Goal: Task Accomplishment & Management: Complete application form

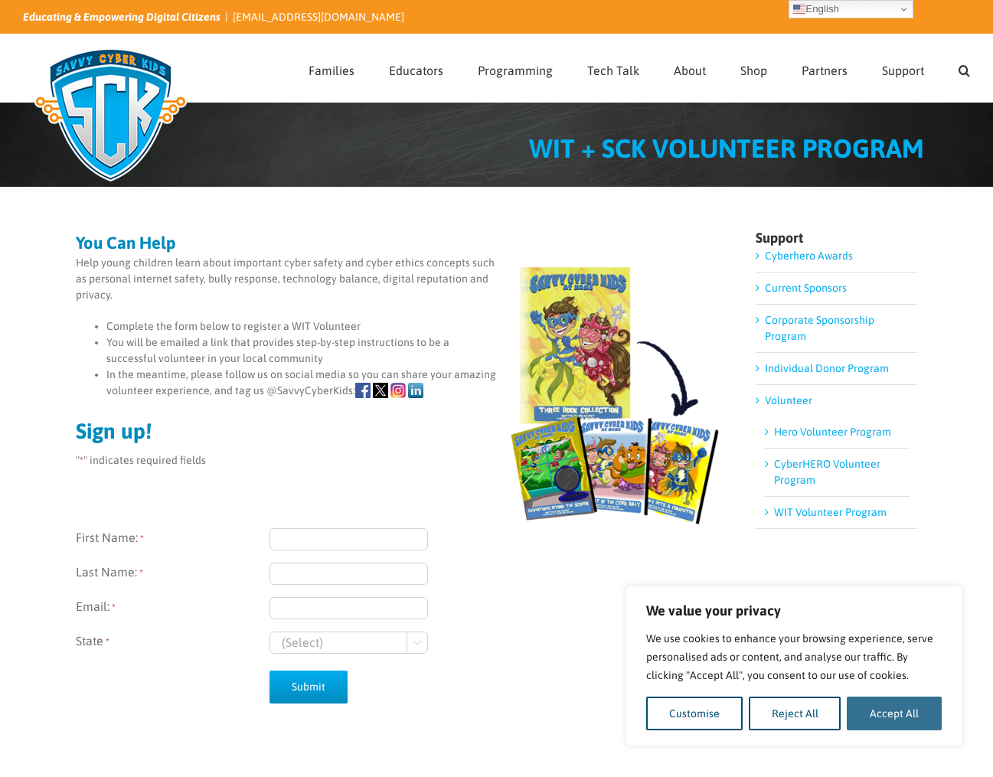
click at [886, 713] on button "Accept All" at bounding box center [894, 714] width 95 height 34
checkbox input "true"
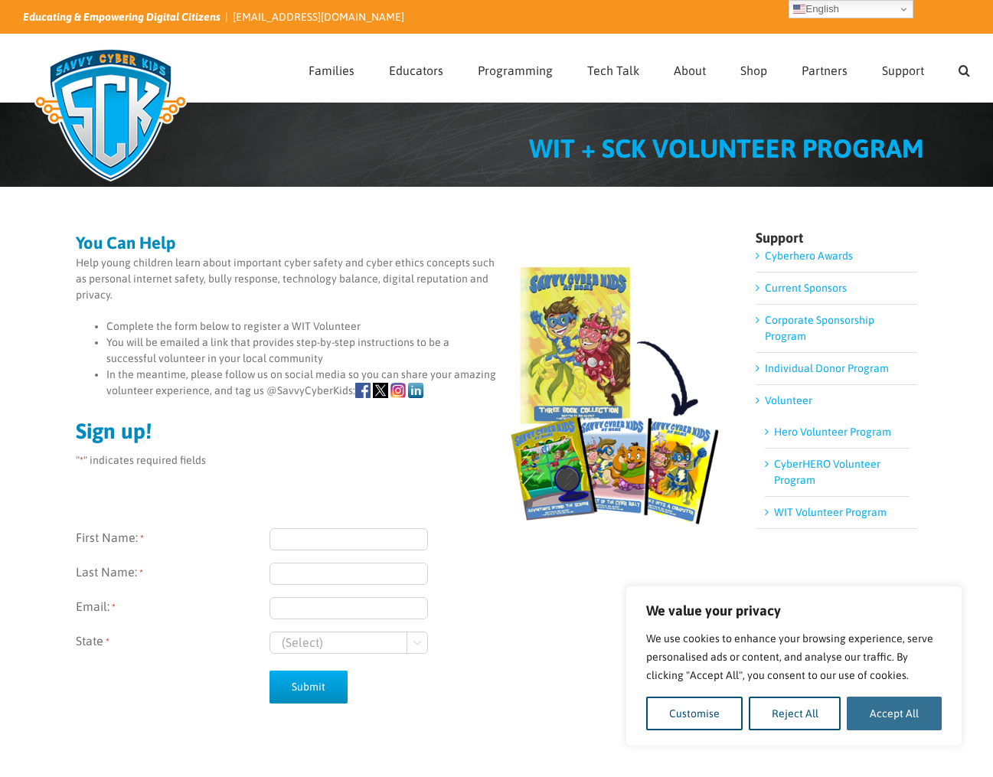
checkbox input "true"
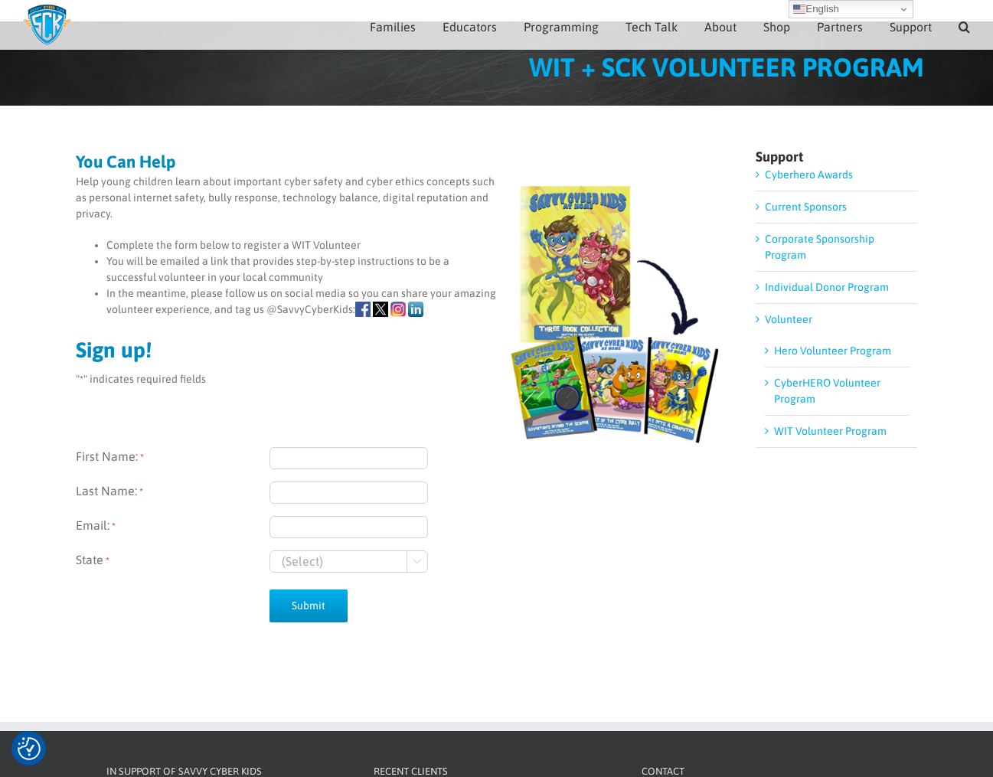
scroll to position [47, 0]
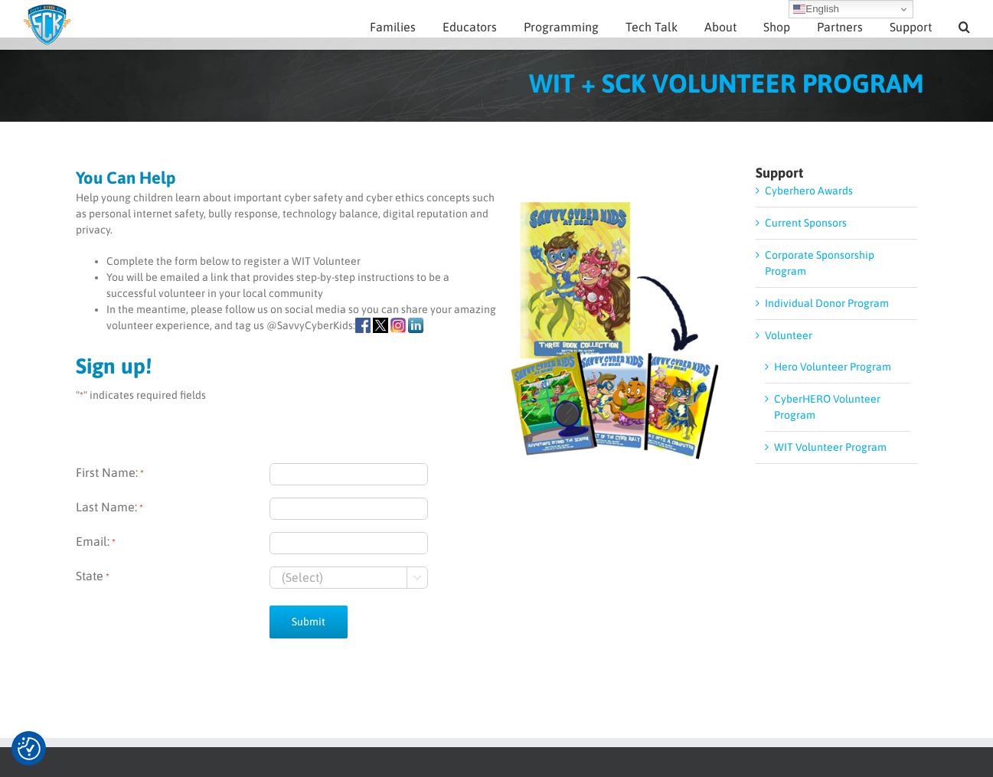
click at [818, 305] on link "Individual Donor Program" at bounding box center [827, 303] width 124 height 12
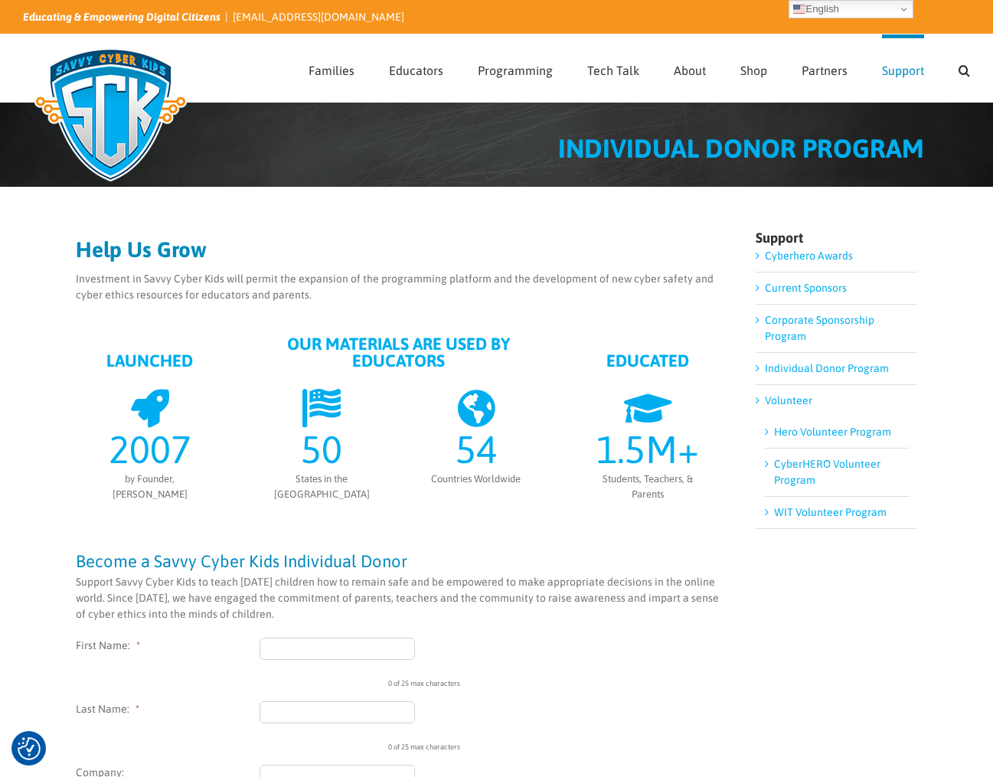
click at [821, 509] on link "WIT Volunteer Program" at bounding box center [830, 512] width 113 height 12
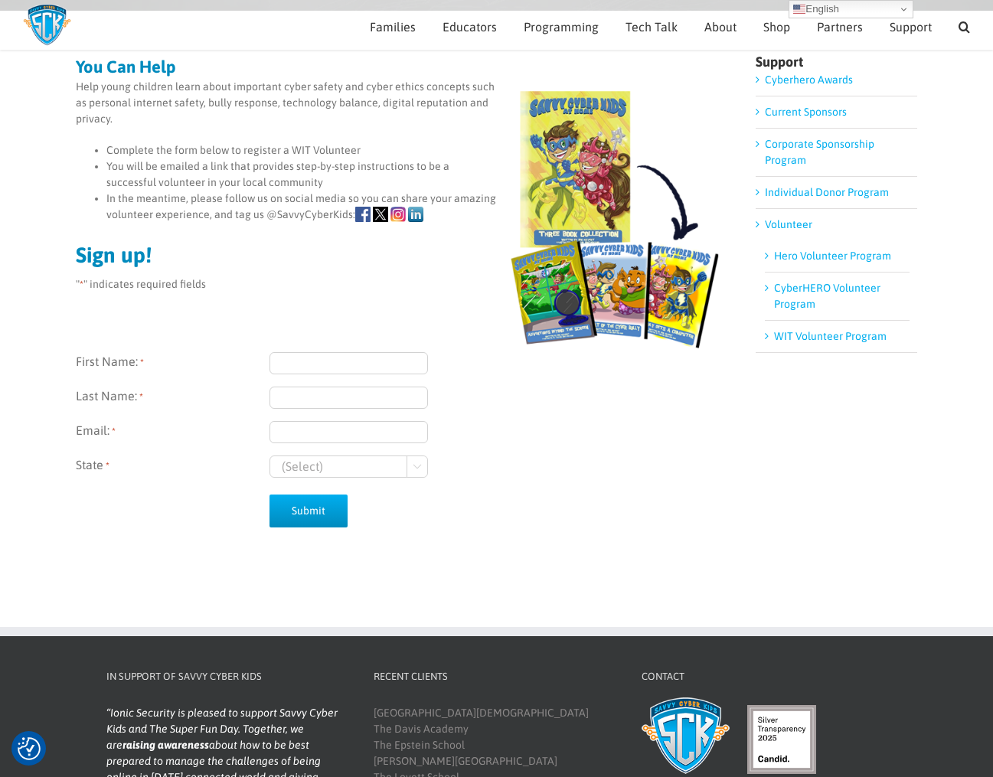
scroll to position [149, 0]
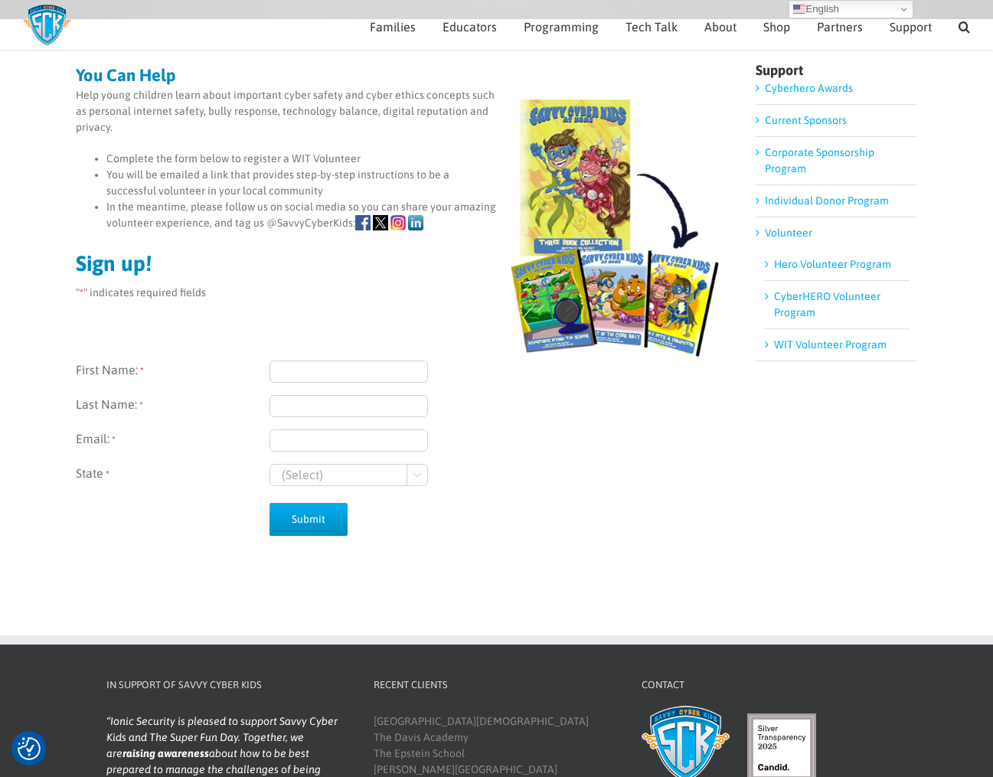
click at [299, 371] on input "First Name: *" at bounding box center [348, 372] width 158 height 22
type input "Diane"
type input "Doersch"
type input "didoe01@gmail.com"
select select "Wisconsin"
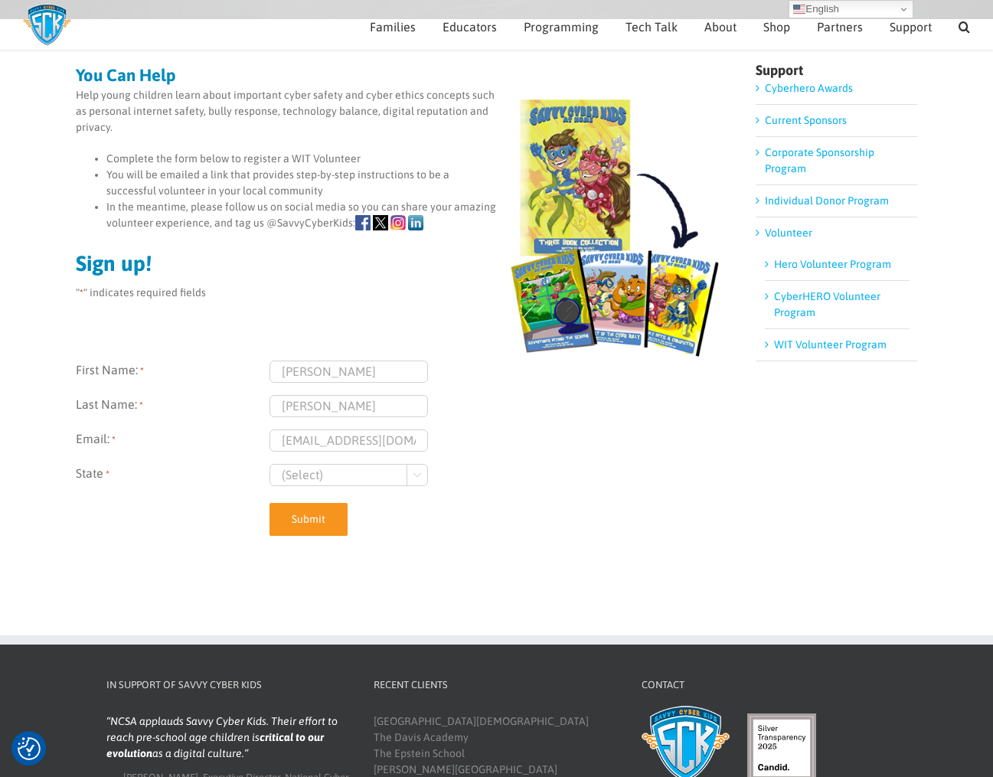
click at [308, 514] on input "Submit" at bounding box center [308, 519] width 78 height 33
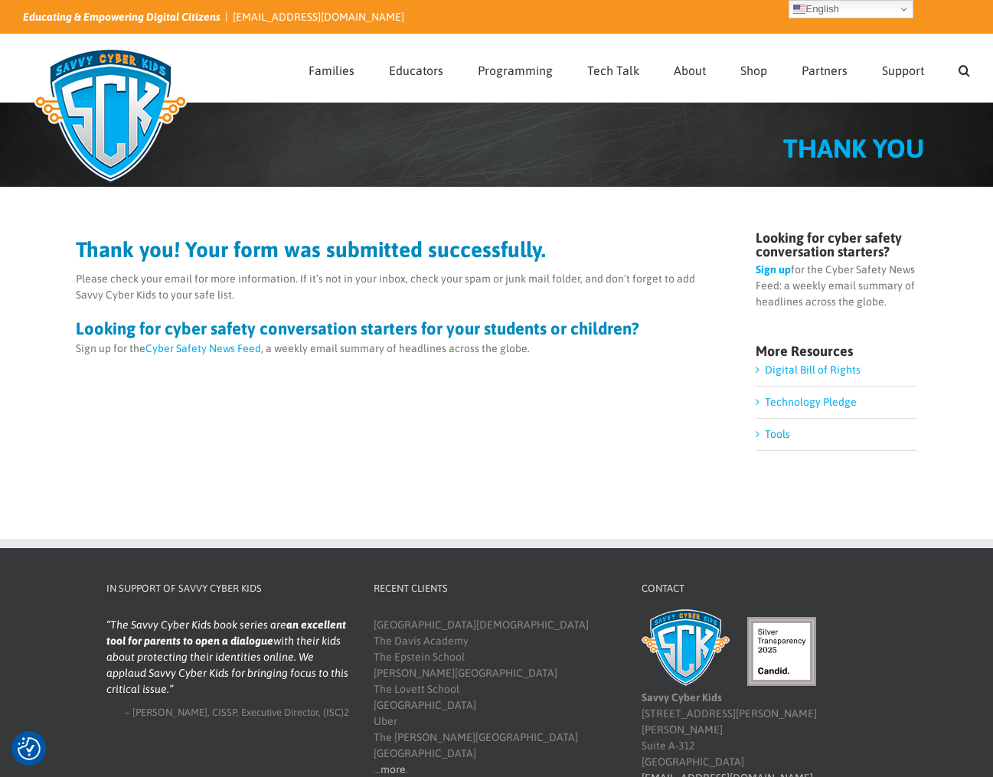
click at [208, 345] on link "Cyber Safety News Feed" at bounding box center [203, 348] width 116 height 12
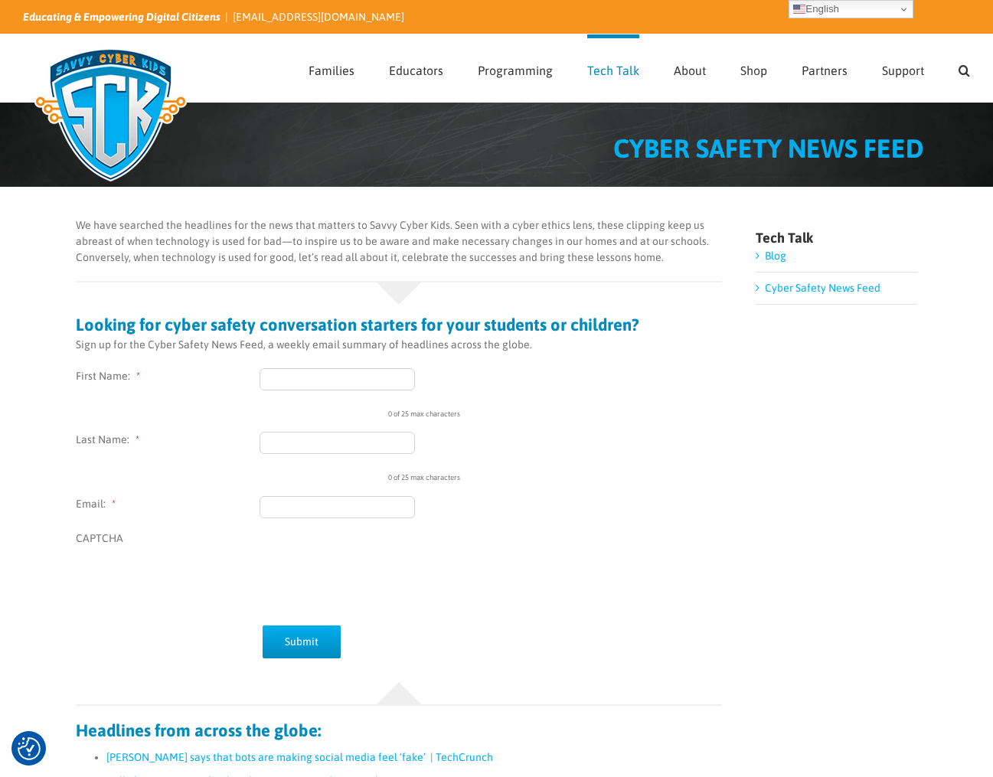
click at [345, 383] on input "First Name: *" at bounding box center [337, 379] width 155 height 22
type input "[PERSON_NAME]"
type input "[EMAIL_ADDRESS][DOMAIN_NAME]"
click at [304, 642] on input "Submit" at bounding box center [302, 641] width 78 height 33
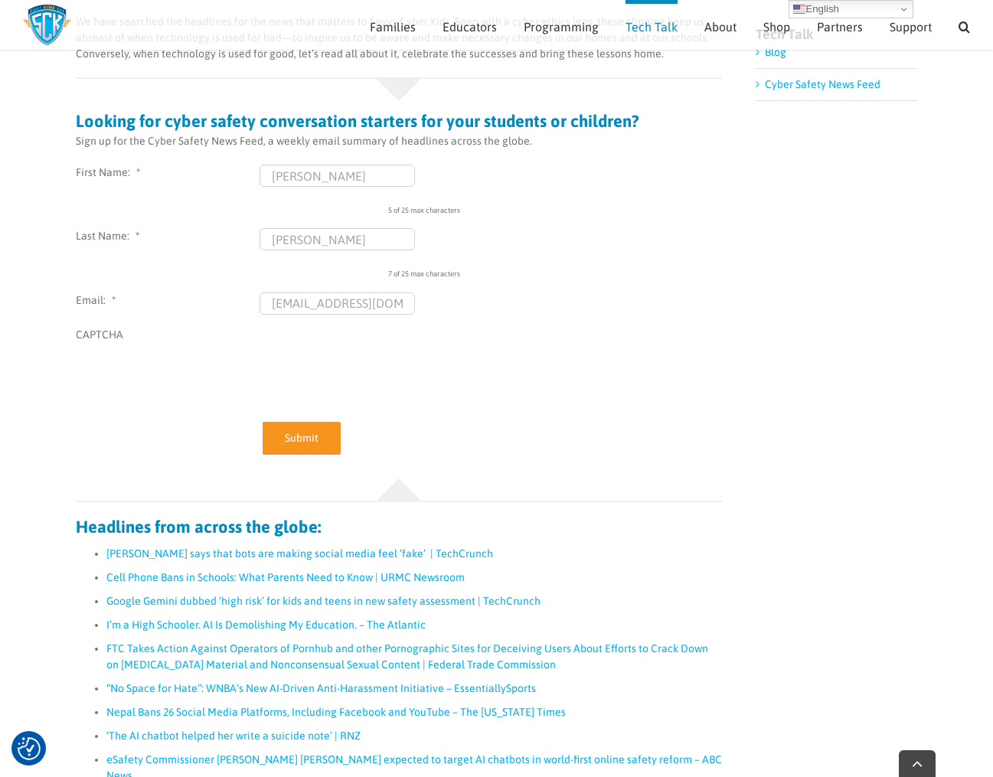
scroll to position [196, 0]
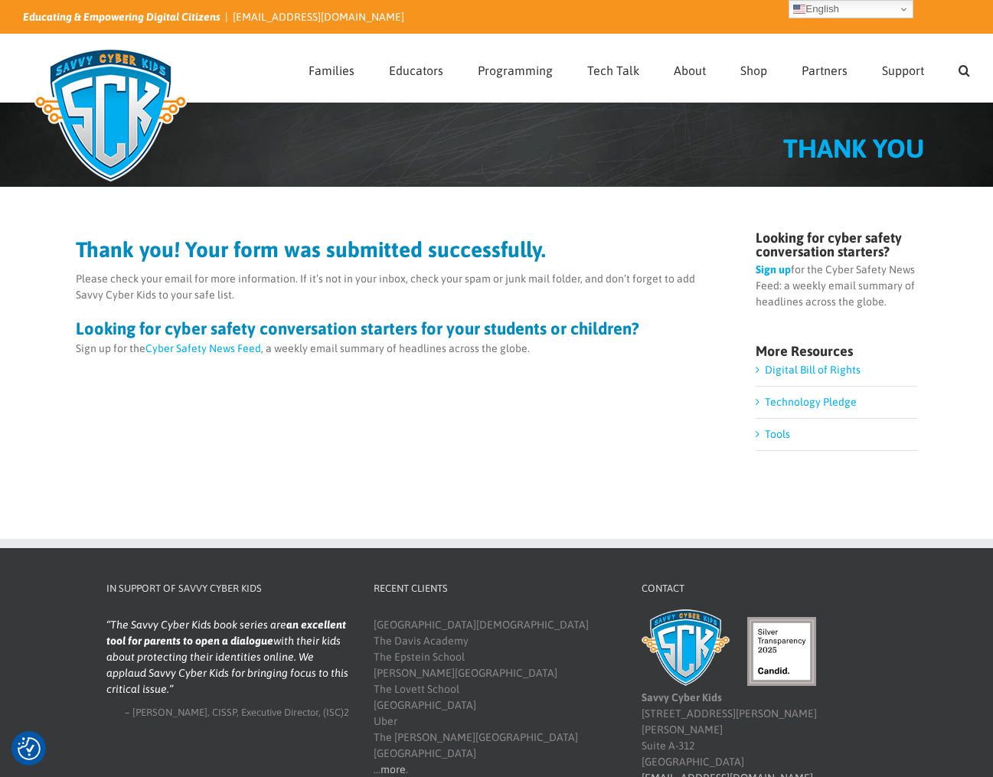
scroll to position [4, 0]
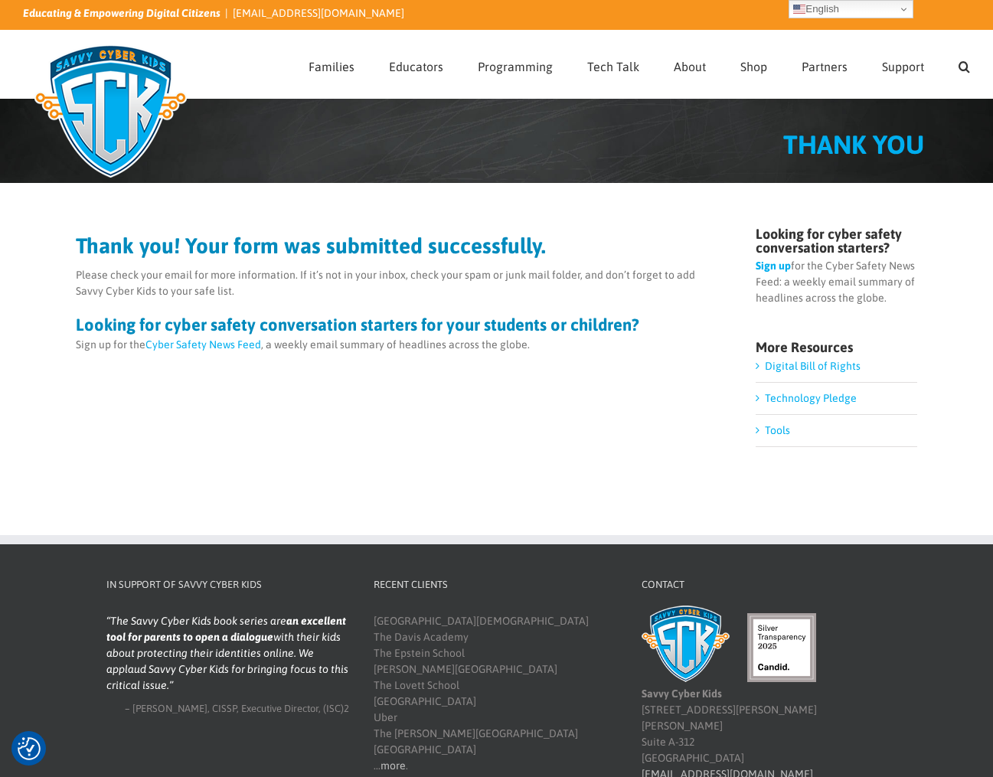
click at [808, 366] on link "Digital Bill of Rights" at bounding box center [813, 366] width 96 height 12
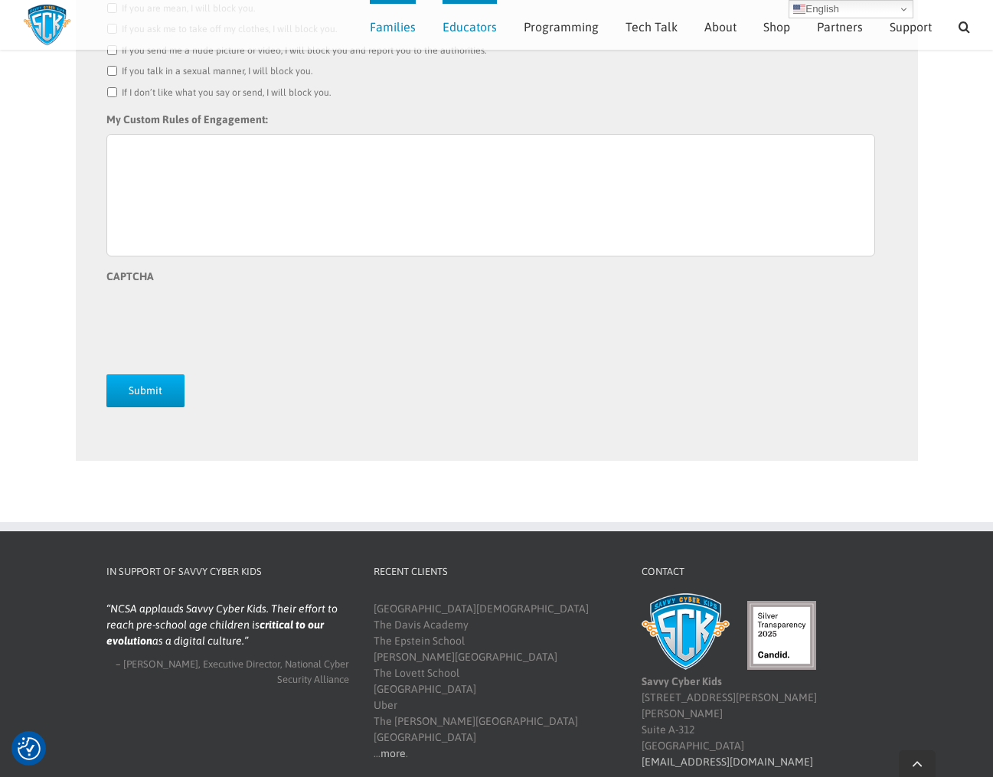
scroll to position [2062, 0]
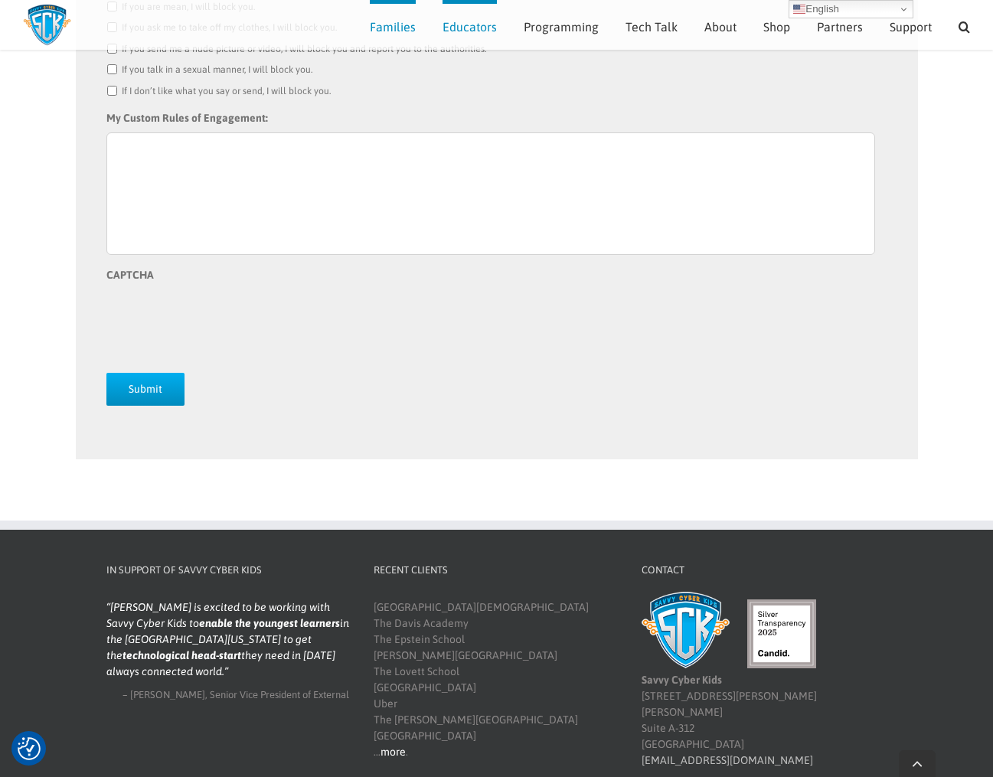
click at [394, 753] on link "more" at bounding box center [392, 752] width 25 height 12
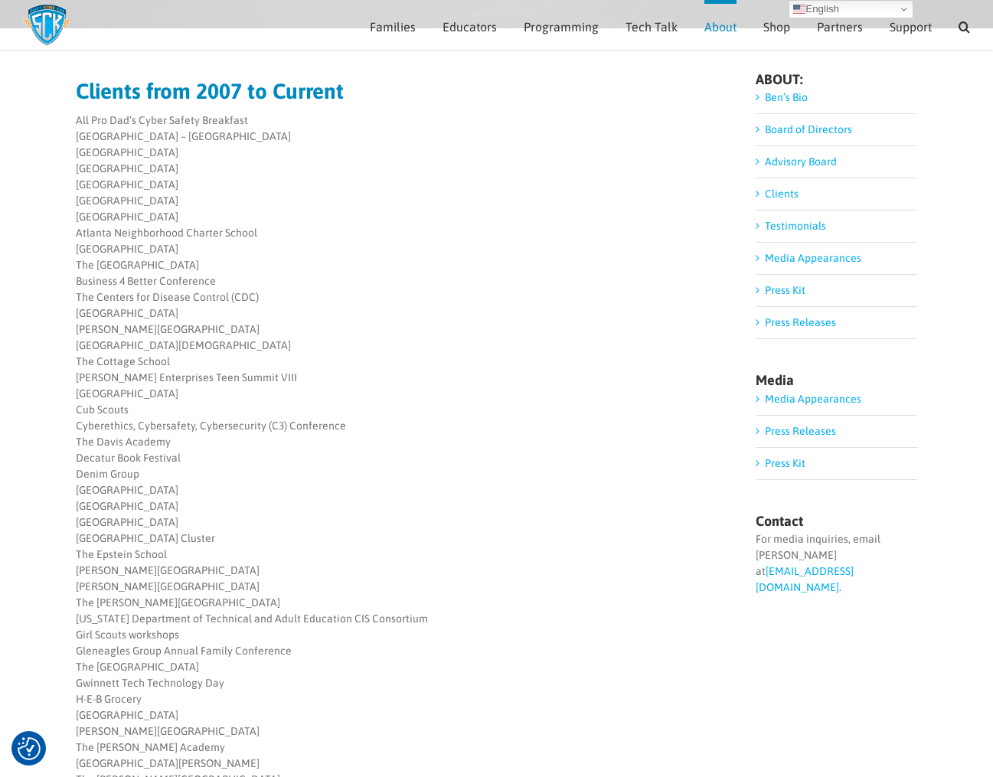
scroll to position [137, 0]
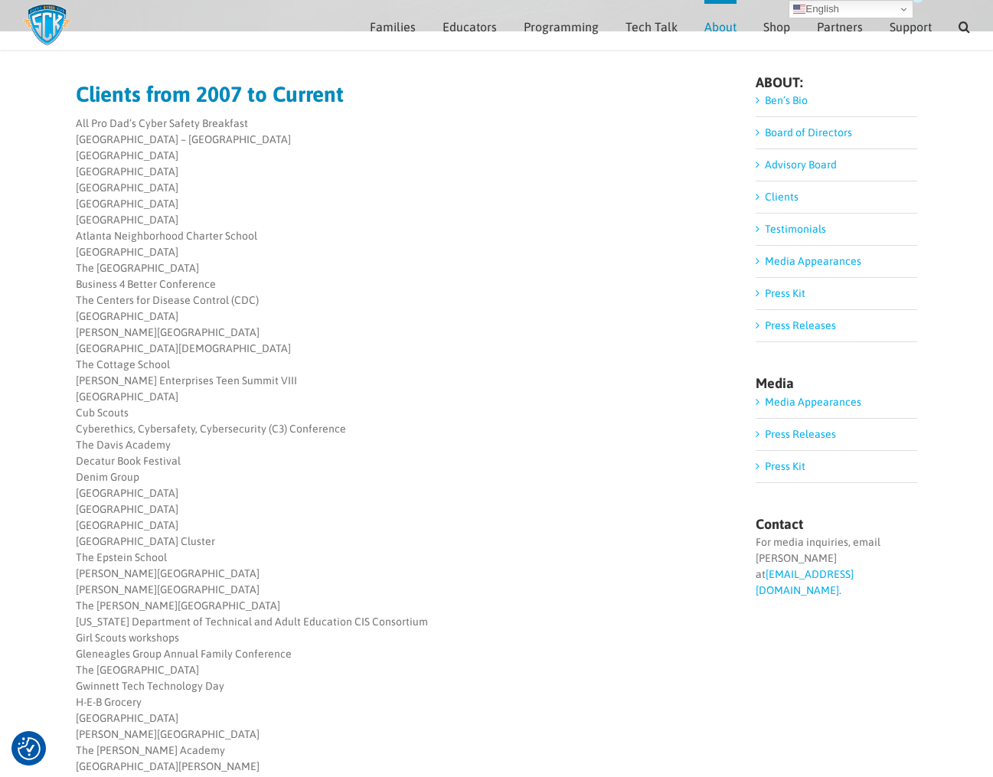
click at [813, 406] on link "Media Appearances" at bounding box center [813, 402] width 96 height 12
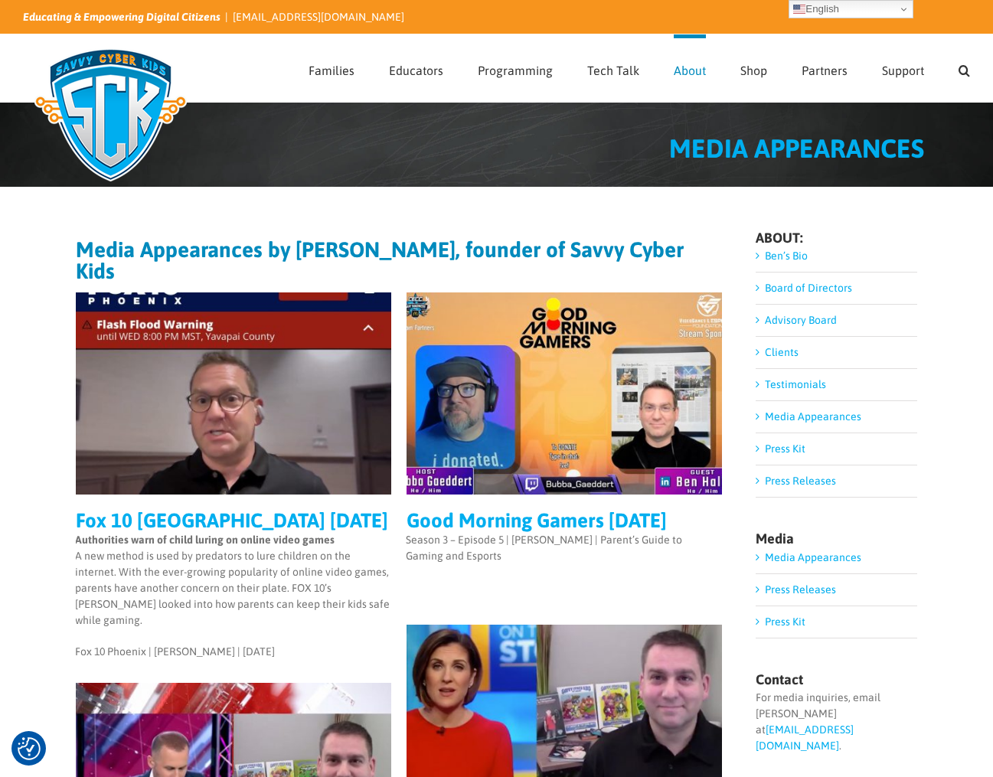
click at [775, 289] on link "Board of Directors" at bounding box center [808, 288] width 87 height 12
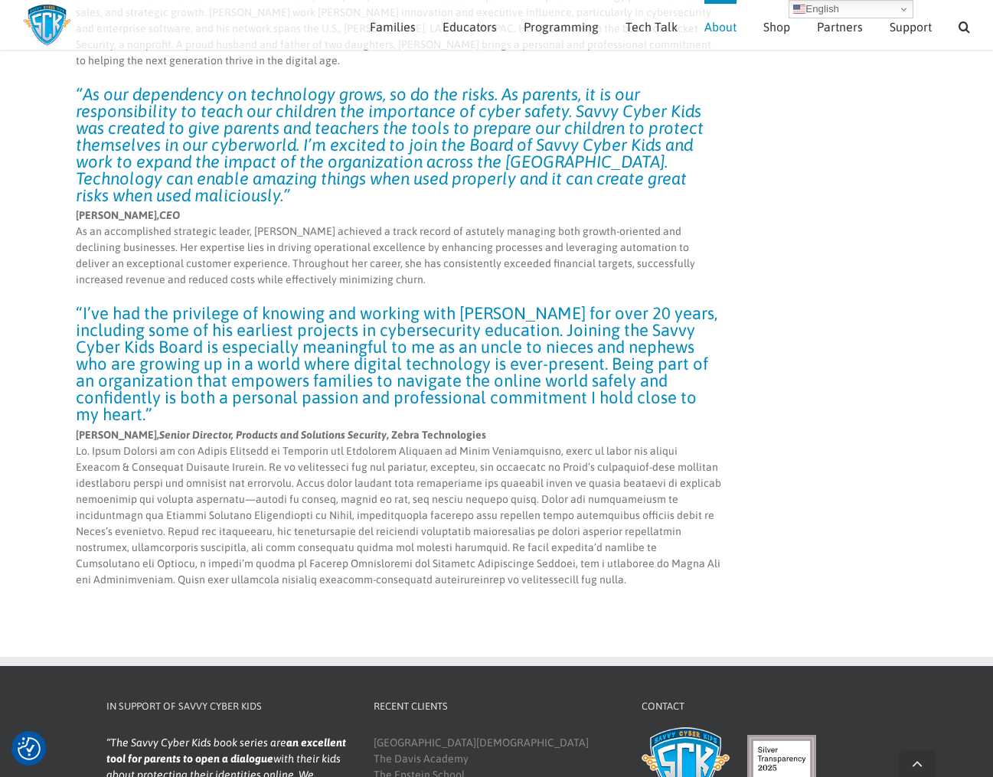
scroll to position [4534, 0]
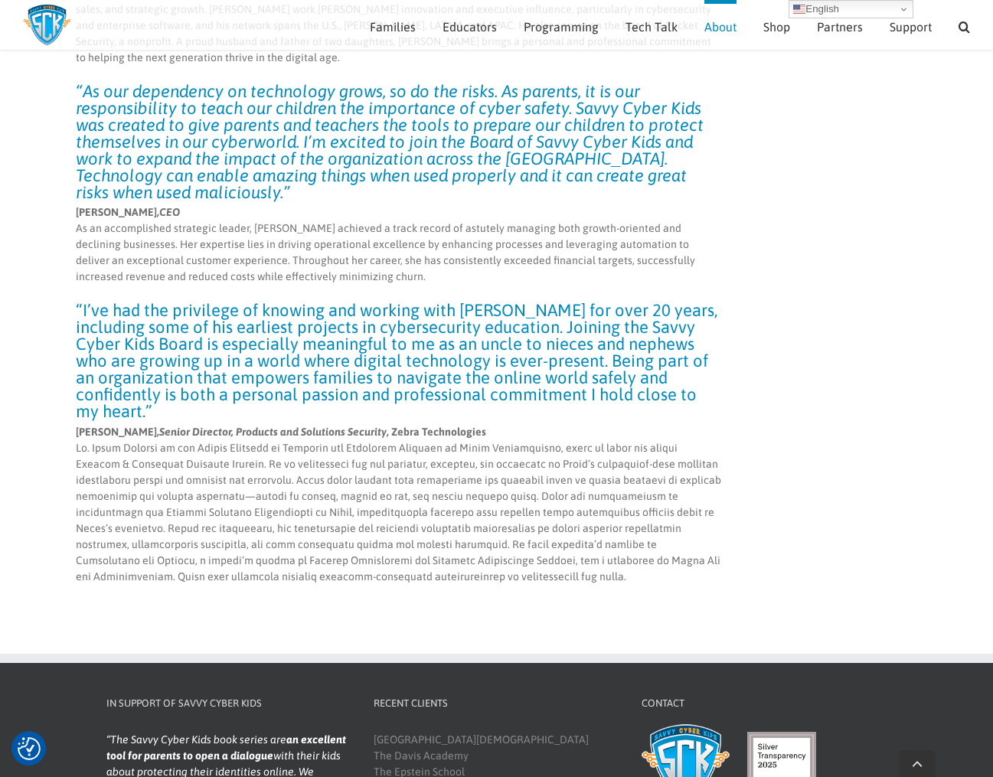
click at [777, 732] on img at bounding box center [781, 766] width 69 height 69
